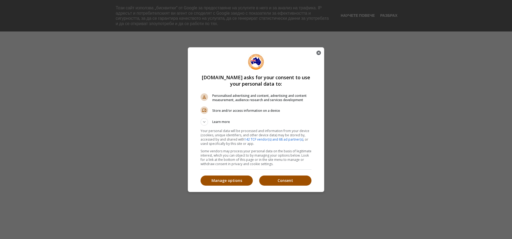
drag, startPoint x: 238, startPoint y: 180, endPoint x: 246, endPoint y: 180, distance: 7.2
click at [238, 180] on p "Manage options" at bounding box center [227, 180] width 52 height 5
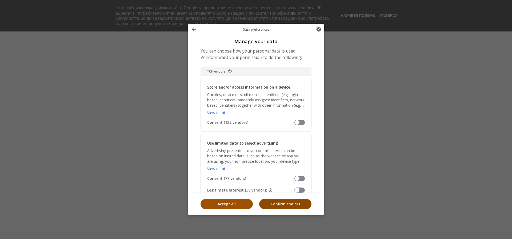
click at [282, 201] on button "Confirm choices" at bounding box center [285, 204] width 52 height 10
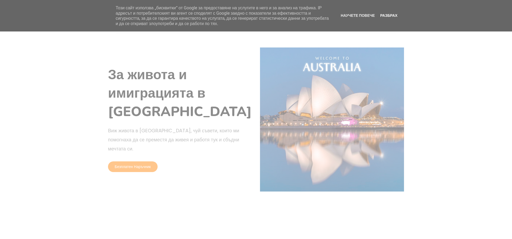
click at [393, 14] on link "Разбрах" at bounding box center [389, 15] width 21 height 4
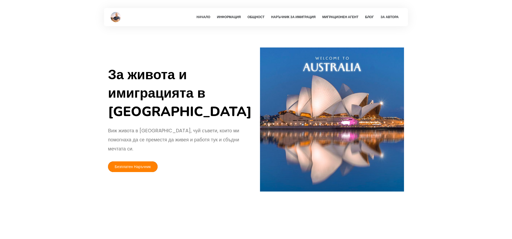
click at [133, 163] on link "Безплатен Наръчник" at bounding box center [133, 166] width 50 height 11
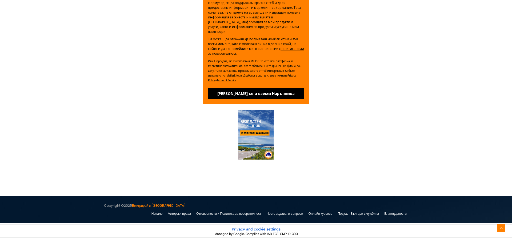
scroll to position [109, 0]
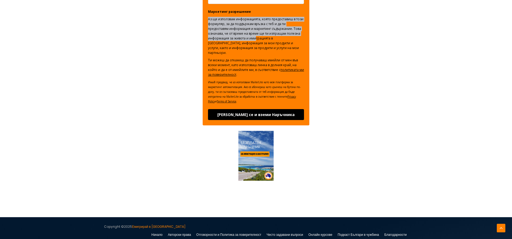
drag, startPoint x: 207, startPoint y: 121, endPoint x: 255, endPoint y: 138, distance: 50.2
click at [255, 125] on div "Вземи Наръчника сега! [PERSON_NAME] се и получи достъп до Наръчника за имиграци…" at bounding box center [256, 33] width 107 height 186
click at [255, 55] on p "Аз ще използвам информацията, която предоставиш в този формуляр, за да поддържа…" at bounding box center [256, 36] width 96 height 38
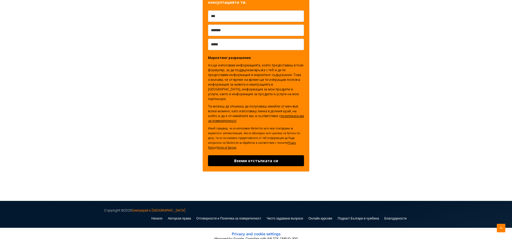
scroll to position [157, 0]
